Goal: Task Accomplishment & Management: Complete application form

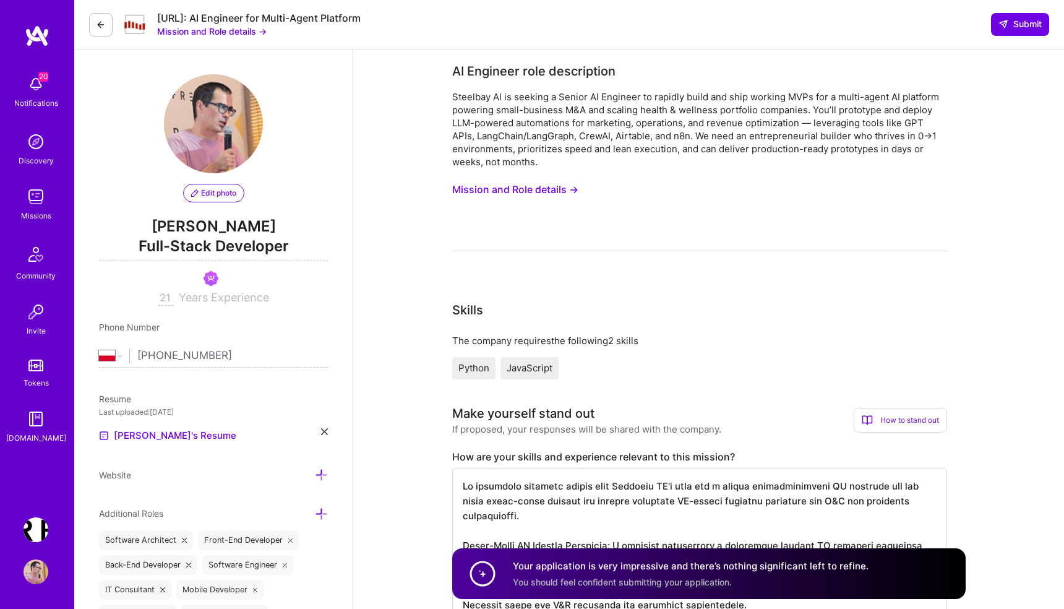
select select "PL"
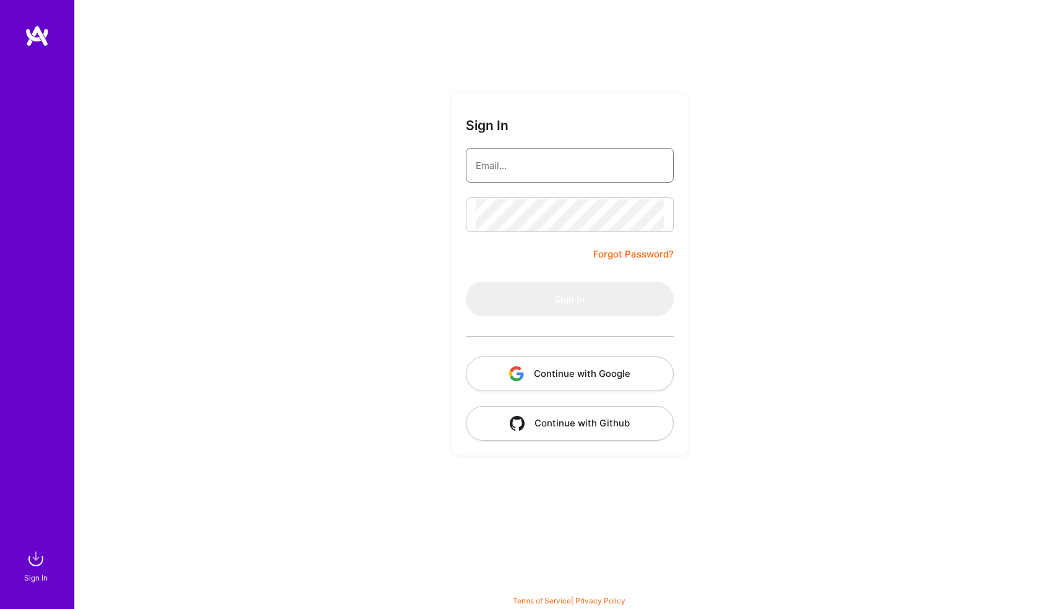
type input "ciekawy@gmail.com"
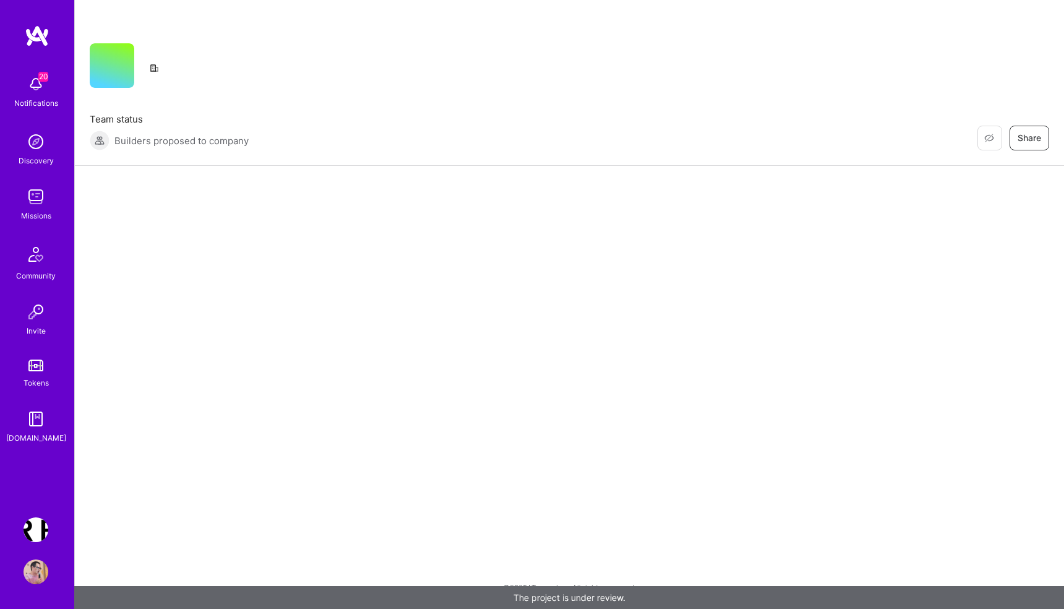
click at [33, 87] on img at bounding box center [36, 84] width 25 height 25
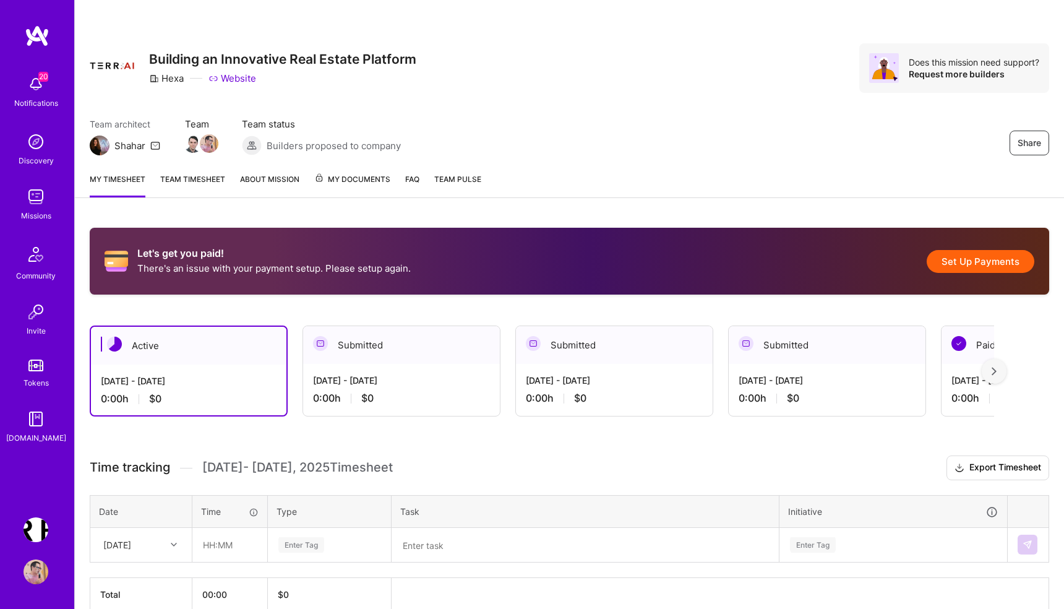
click at [589, 42] on div "20 20 Notifications Discovery Missions Community Invite Tokens A.Guide Terr.ai:…" at bounding box center [532, 332] width 1064 height 665
click at [34, 194] on img at bounding box center [36, 196] width 25 height 25
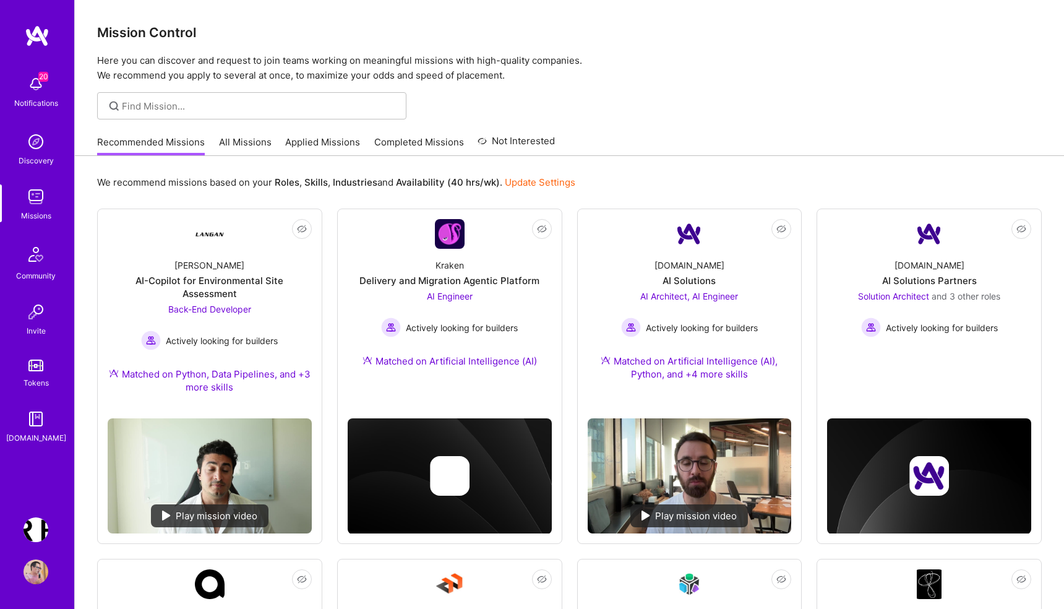
click at [333, 144] on link "Applied Missions" at bounding box center [322, 145] width 75 height 20
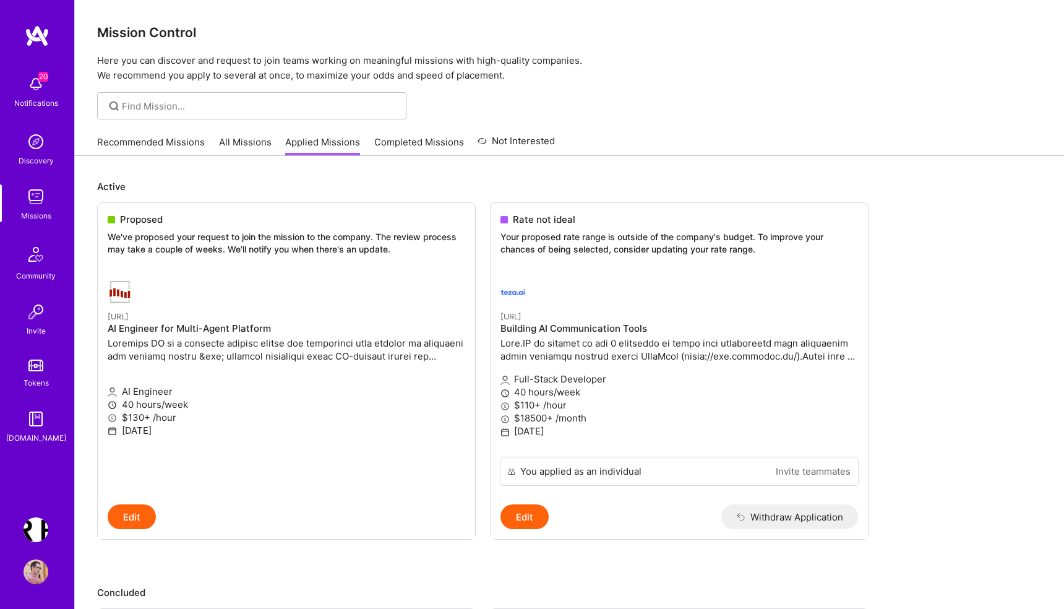
click at [251, 145] on link "All Missions" at bounding box center [245, 145] width 53 height 20
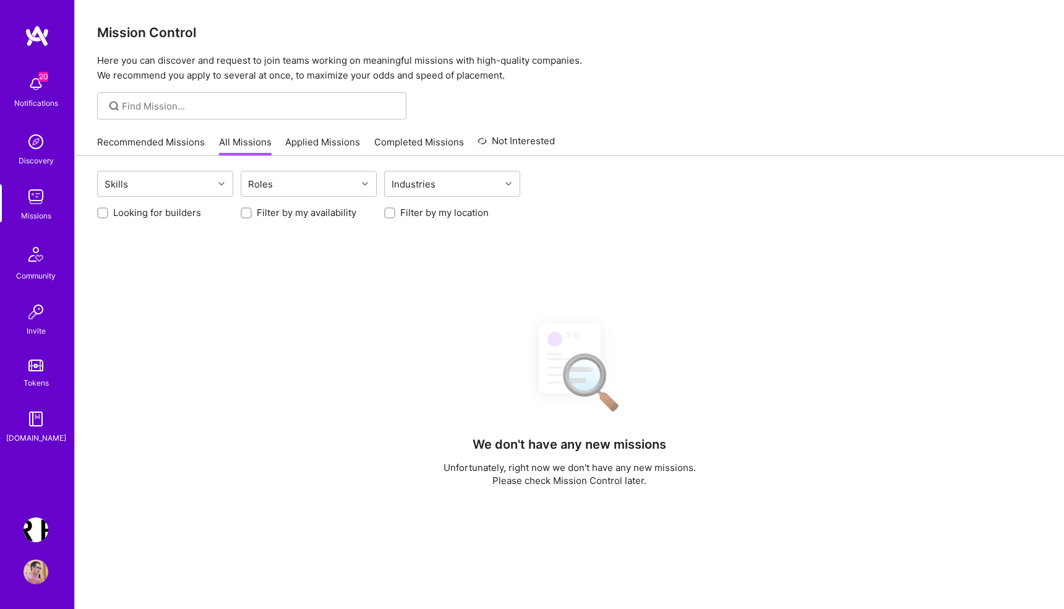
click at [248, 215] on input "Filter by my availability" at bounding box center [247, 213] width 9 height 9
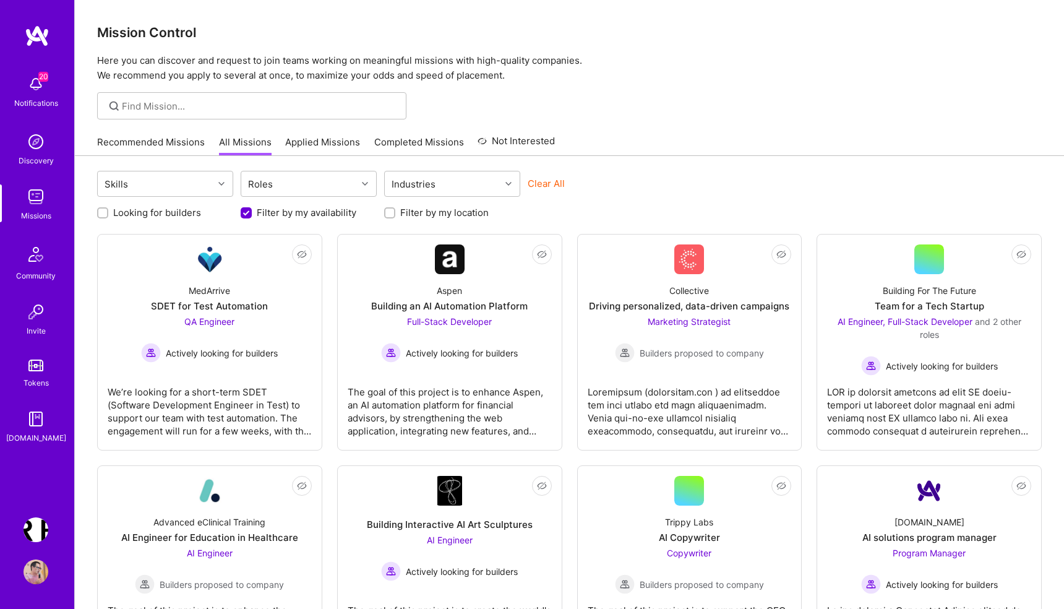
click at [246, 212] on input "Filter by my availability" at bounding box center [247, 213] width 11 height 11
checkbox input "false"
click at [98, 213] on div at bounding box center [102, 212] width 11 height 11
click at [103, 212] on input "Looking for builders" at bounding box center [104, 213] width 9 height 9
checkbox input "true"
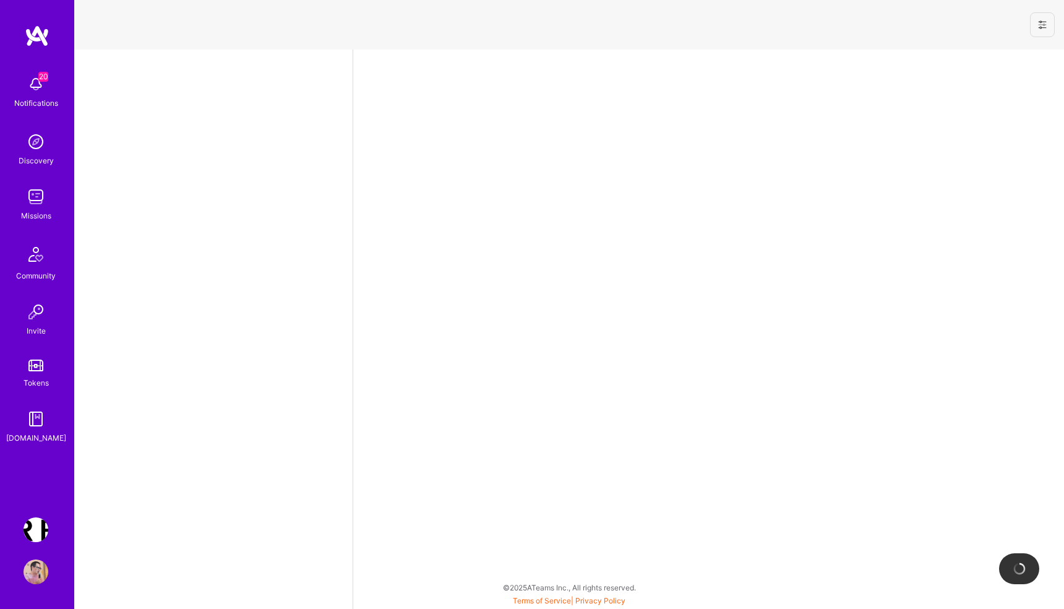
select select "PL"
